Goal: Navigation & Orientation: Go to known website

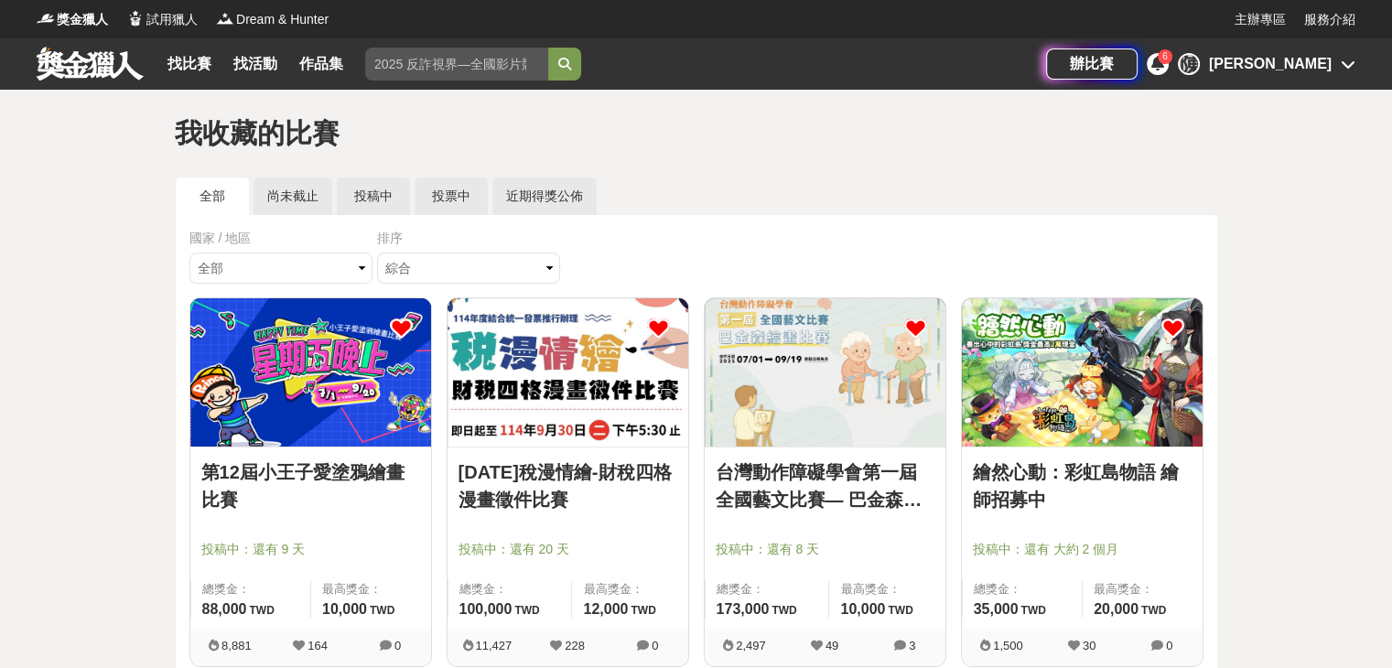
click at [318, 388] on img at bounding box center [310, 372] width 241 height 148
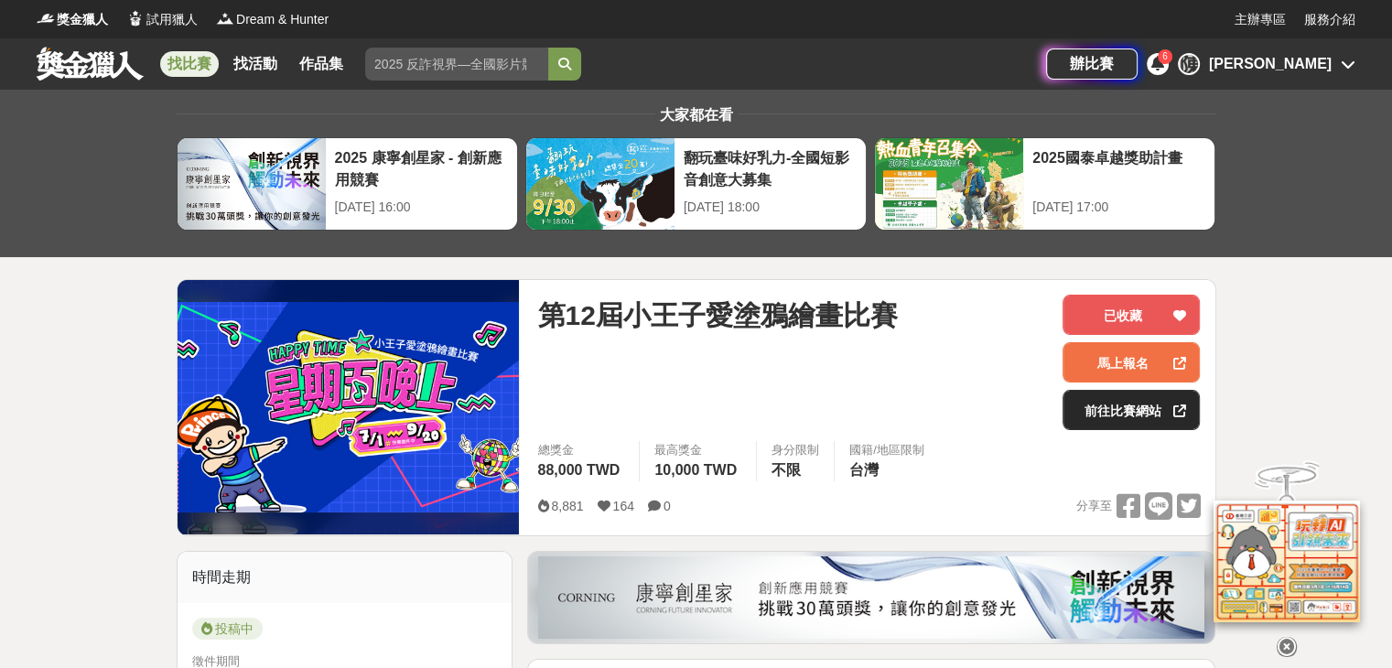
click at [1122, 407] on link "前往比賽網站" at bounding box center [1130, 410] width 137 height 40
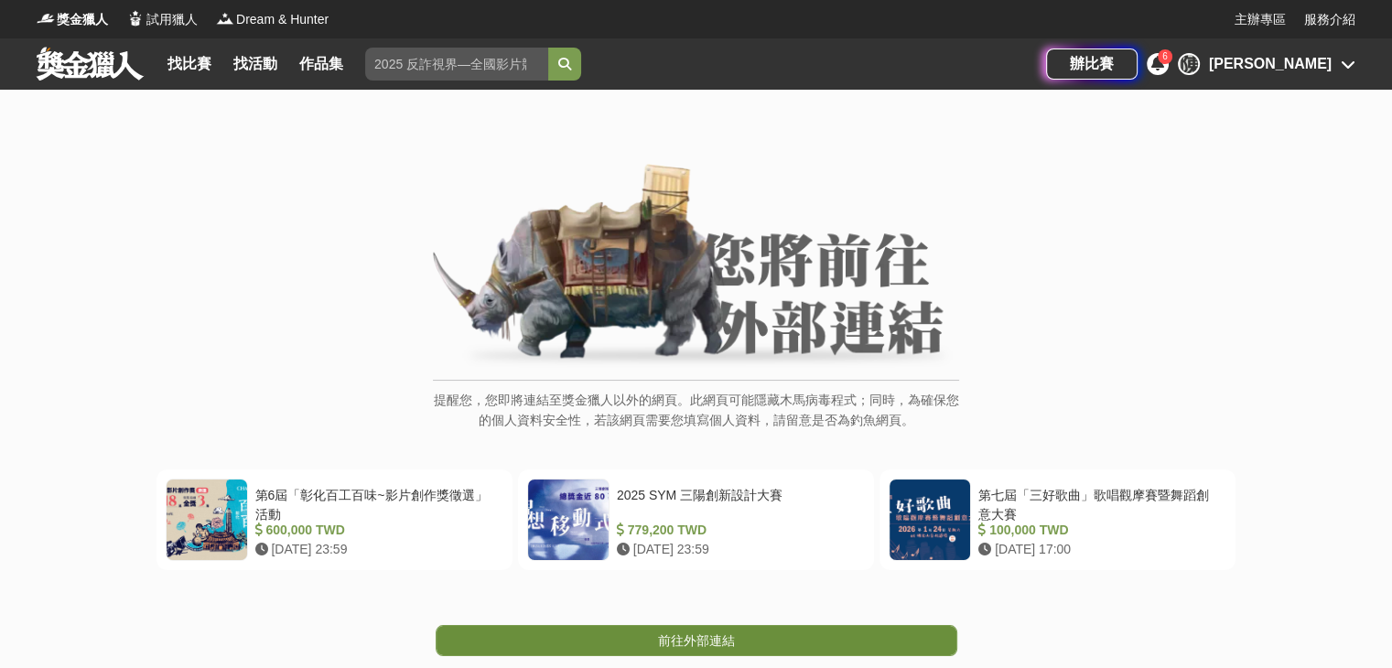
click at [925, 632] on link "前往外部連結" at bounding box center [697, 640] width 522 height 31
